Goal: Check status: Check status

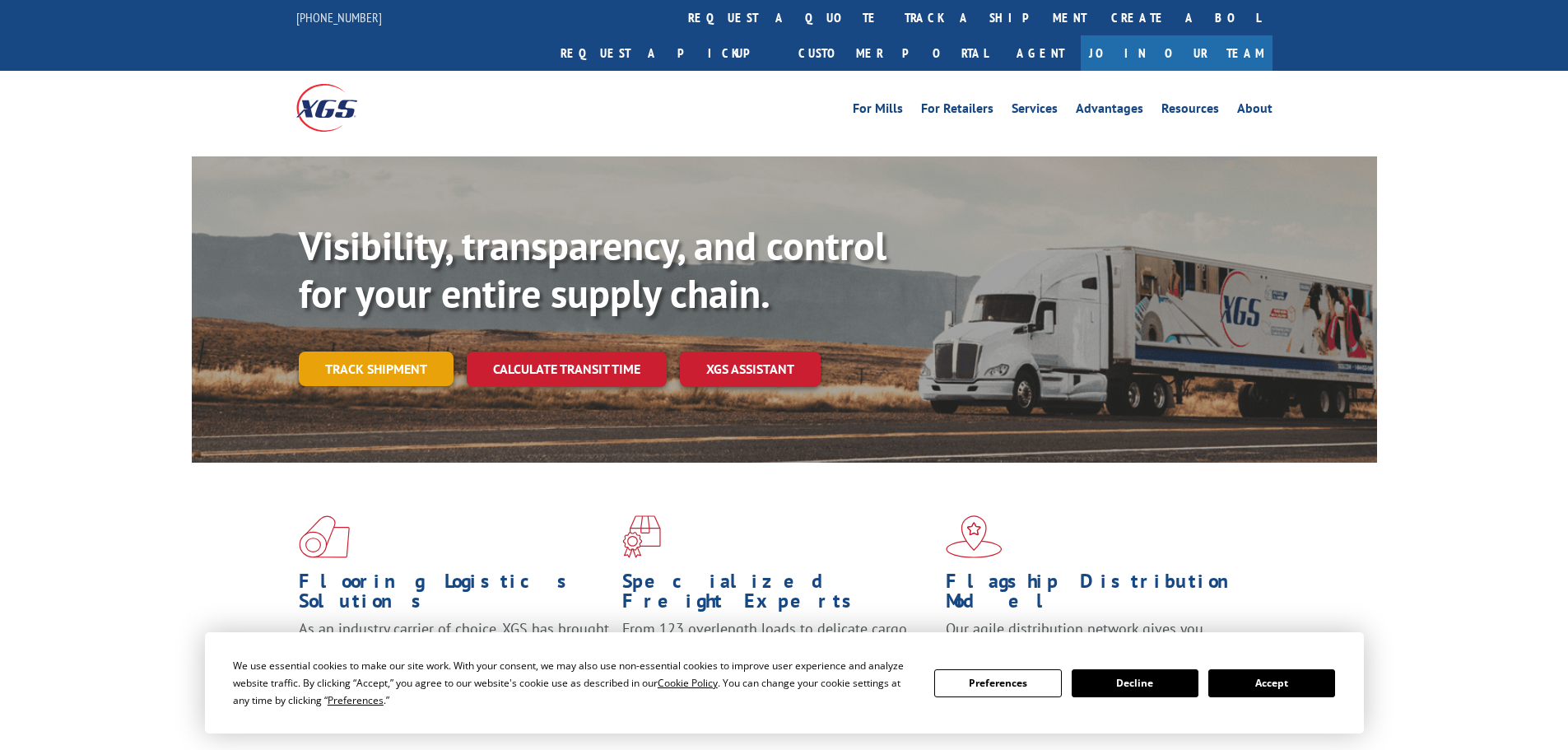
click at [385, 352] on link "Track shipment" at bounding box center [376, 369] width 155 height 35
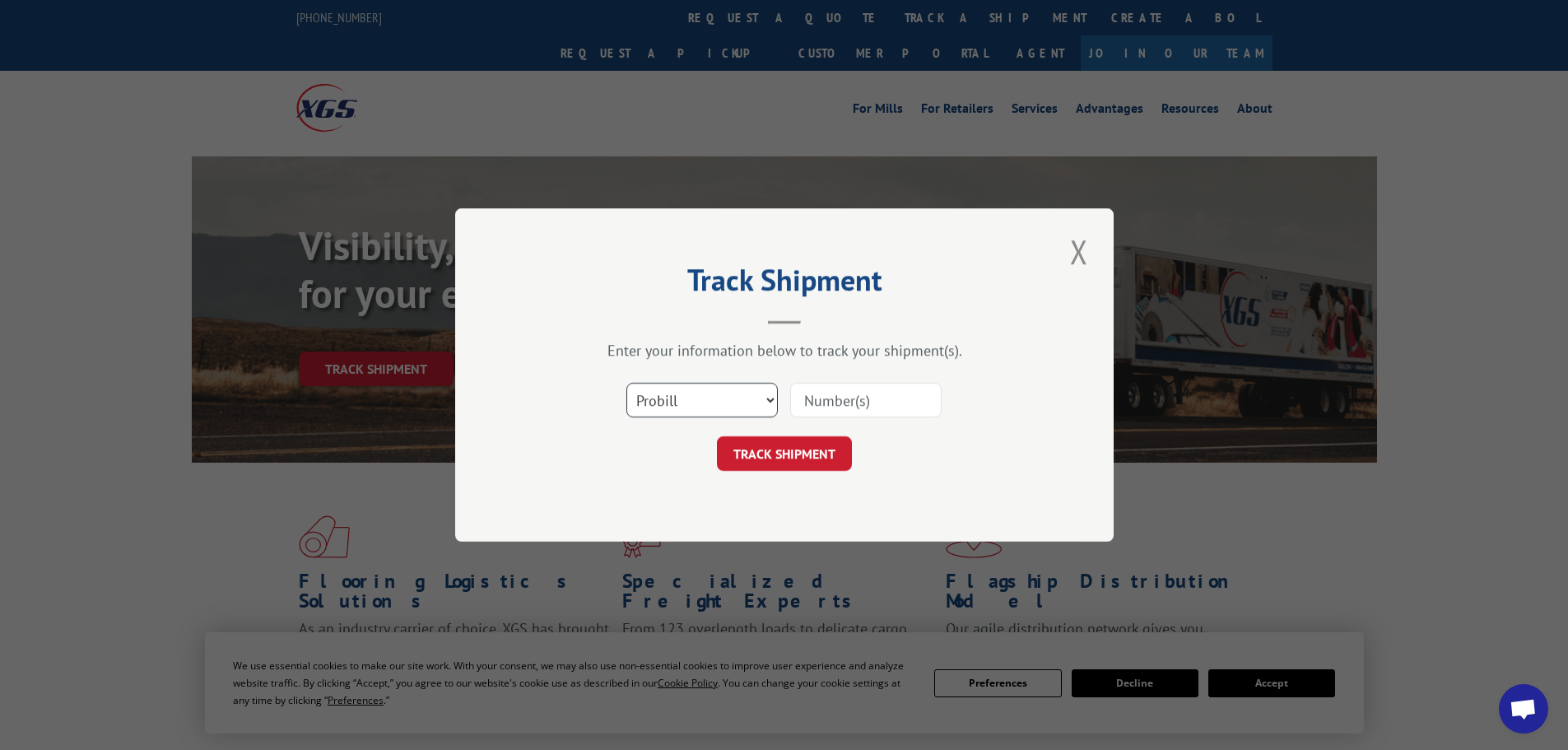
click at [768, 393] on select "Select category... Probill BOL PO" at bounding box center [702, 400] width 151 height 35
select select "bol"
click at [626, 383] on select "Select category... Probill BOL PO" at bounding box center [702, 400] width 151 height 35
click at [788, 405] on div "Select category... Probill BOL PO" at bounding box center [785, 400] width 494 height 55
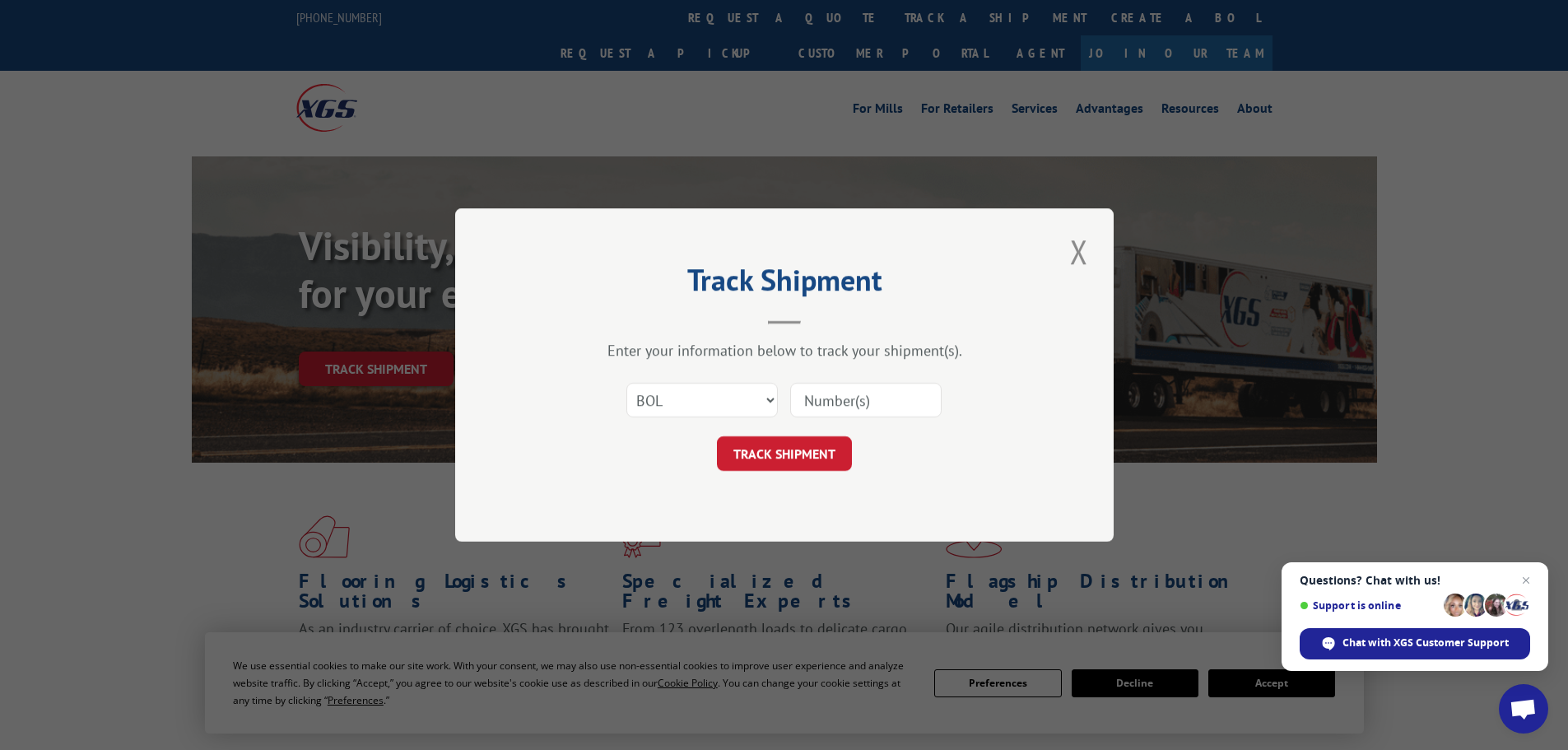
click at [825, 405] on input at bounding box center [865, 400] width 151 height 35
paste input "340302"
type input "340302"
click at [820, 456] on button "TRACK SHIPMENT" at bounding box center [784, 453] width 135 height 35
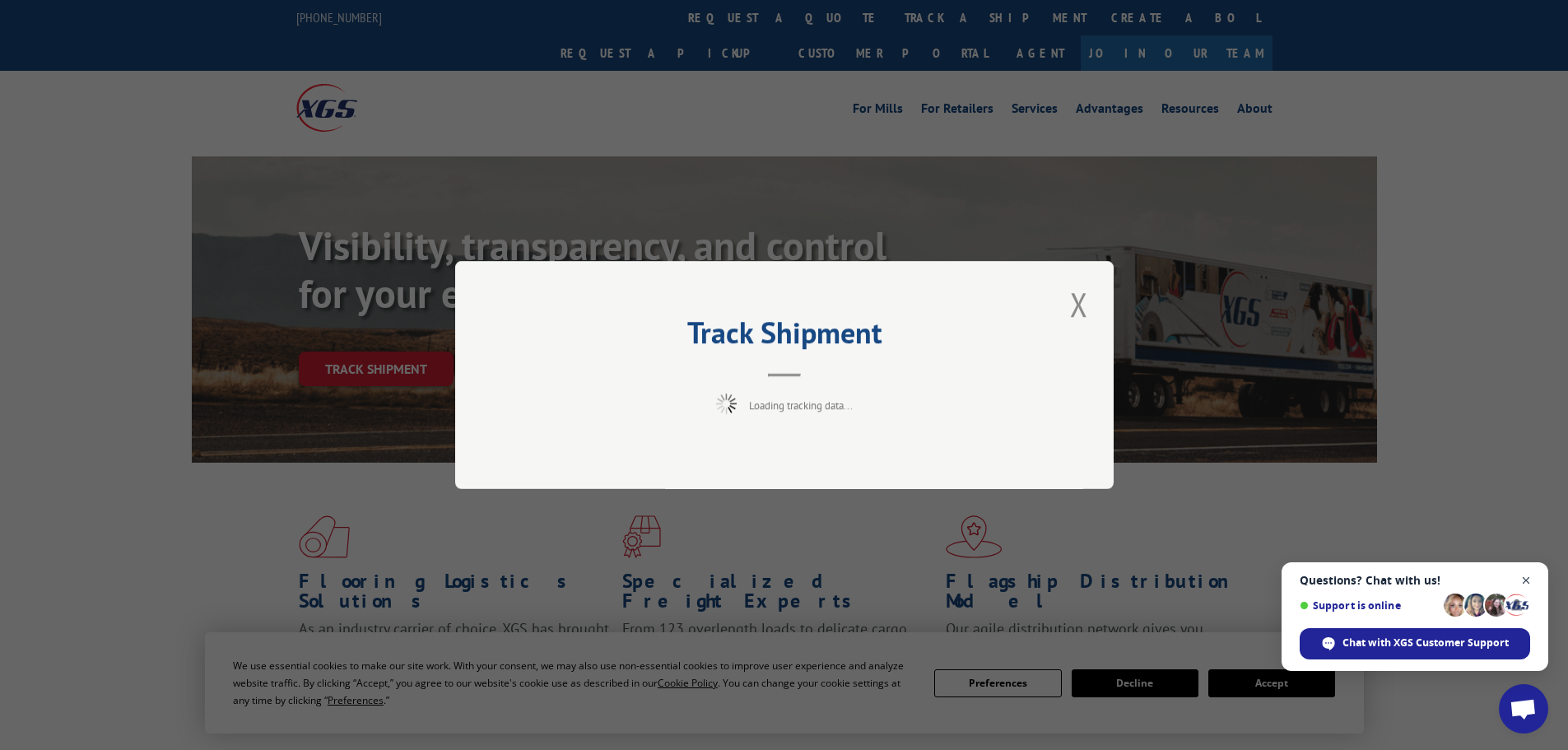
click at [1524, 580] on span "Open chat" at bounding box center [1526, 580] width 21 height 21
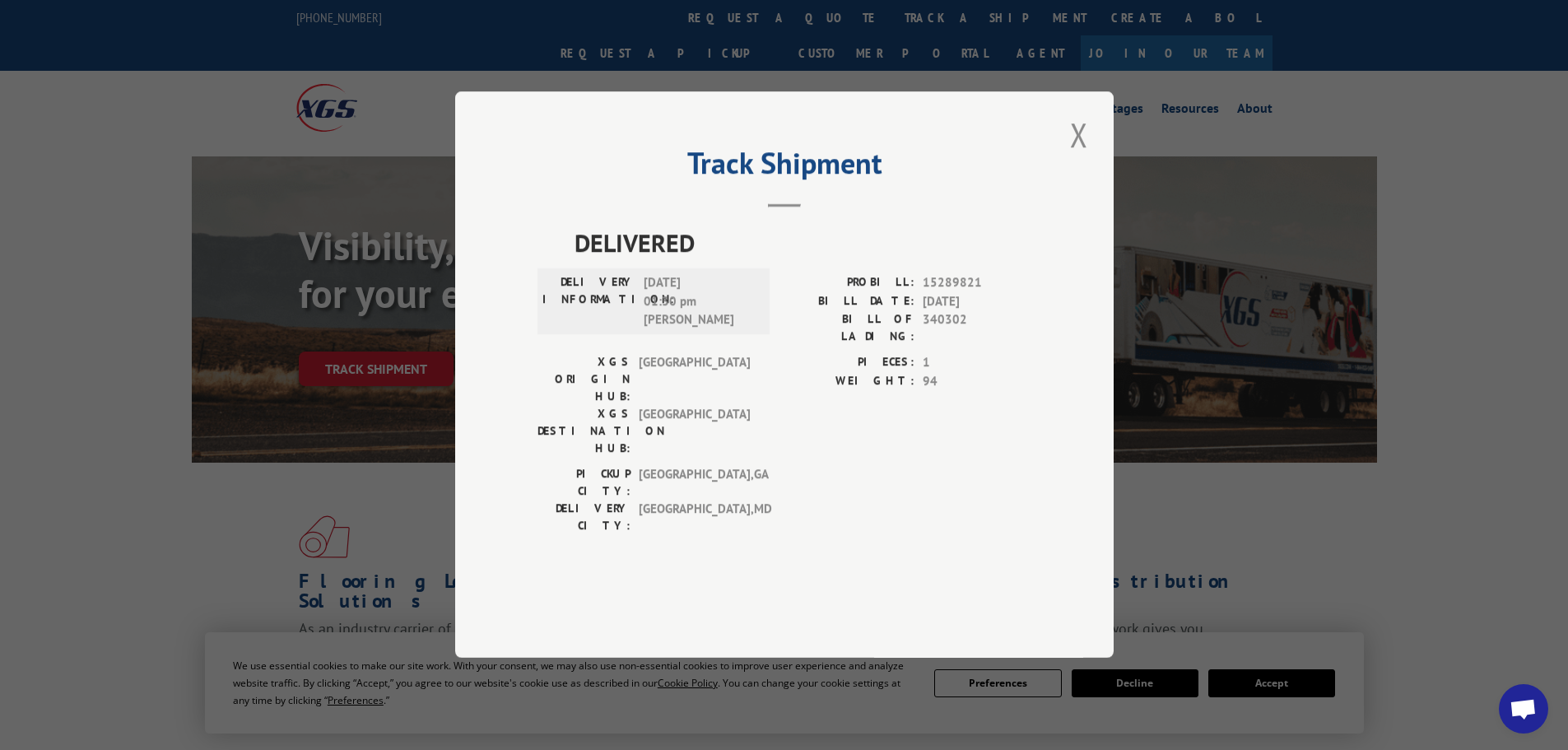
click at [1094, 169] on div "Track Shipment DELIVERED DELIVERY INFORMATION: [DATE] 01:30 pm [PERSON_NAME]: 1…" at bounding box center [785, 374] width 659 height 567
click at [1082, 158] on button "Close modal" at bounding box center [1078, 134] width 28 height 46
